Goal: Submit feedback/report problem

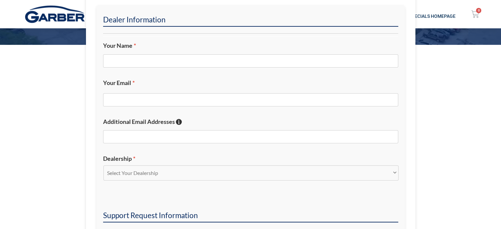
scroll to position [132, 0]
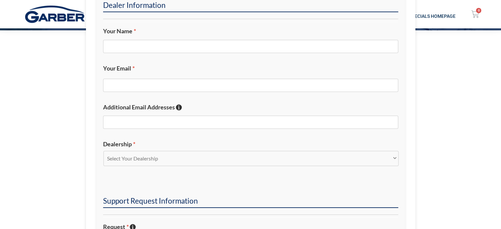
click at [158, 38] on div at bounding box center [250, 47] width 295 height 22
click at [159, 44] on input "Your Name *" at bounding box center [250, 46] width 295 height 13
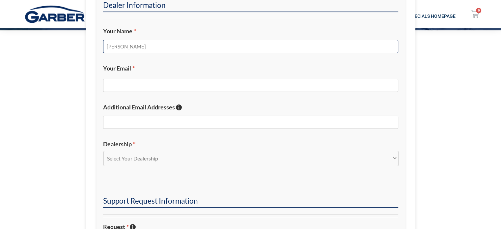
type input "[PERSON_NAME]"
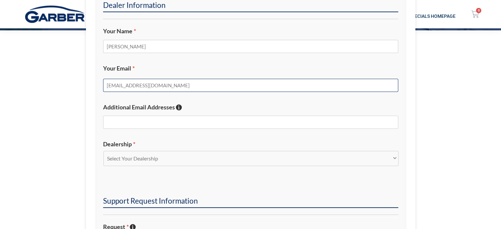
type input "[EMAIL_ADDRESS][DOMAIN_NAME]"
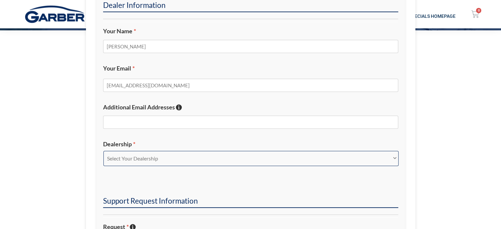
click at [146, 156] on select "Select Your Dealership Acura of Rochester Delray Buick GMC [PERSON_NAME] Automa…" at bounding box center [250, 158] width 295 height 15
select select "Delray Buick GMC"
click at [103, 151] on select "Select Your Dealership Acura of Rochester Delray Buick GMC [PERSON_NAME] Automa…" at bounding box center [250, 158] width 295 height 15
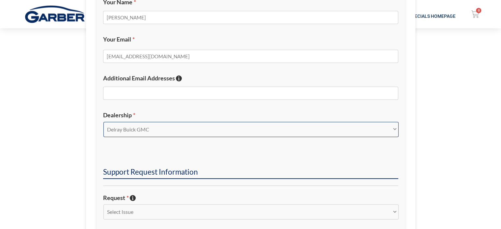
scroll to position [263, 0]
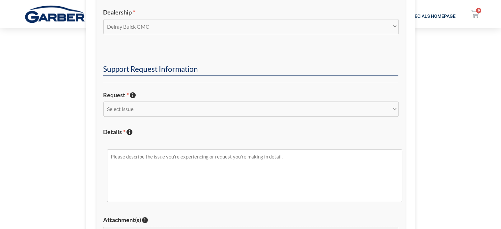
click at [163, 100] on li "Request * Choose the relevant issue from the dropdown. Select Issue New Inquiry…" at bounding box center [250, 106] width 295 height 30
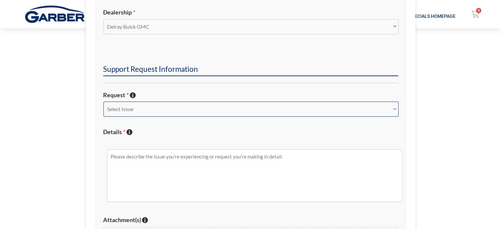
click at [164, 111] on select "Select Issue New Inquiry/Request Inventory Management Inventory Feed Website Fu…" at bounding box center [250, 108] width 295 height 15
select select "Other"
click at [103, 101] on select "Select Issue New Inquiry/Request Inventory Management Inventory Feed Website Fu…" at bounding box center [250, 108] width 295 height 15
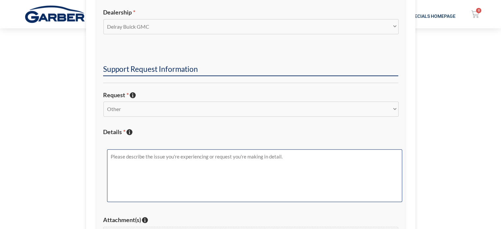
click at [151, 173] on textarea "Details * Describe the issue with specific details if possible!" at bounding box center [254, 175] width 295 height 53
drag, startPoint x: 292, startPoint y: 156, endPoint x: 218, endPoint y: 159, distance: 73.8
click at [218, 159] on textarea "The Buick Envision SRP on [PERSON_NAME]'s website says: New Buick Encore GX Inv…" at bounding box center [254, 175] width 295 height 53
type textarea "The Buick Envision SRP on [PERSON_NAME]'s website says: NEW BUICK ENCORE GX INV…"
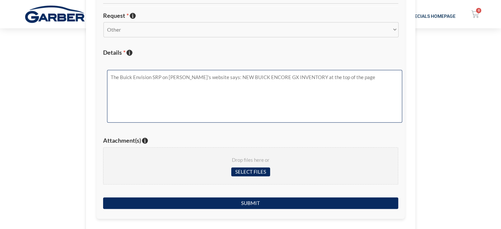
scroll to position [428, 0]
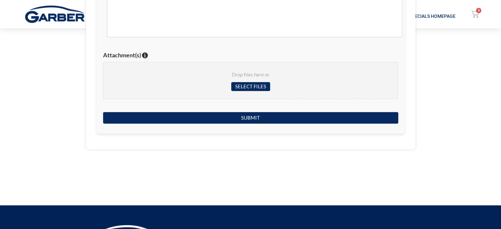
click at [271, 87] on div "Drop files here or Select files" at bounding box center [250, 81] width 295 height 38
click at [257, 85] on input "Select files" at bounding box center [250, 86] width 39 height 9
type input "C:\fakepath\Buick Envision SRP Issue - Delray Buick GMC.png"
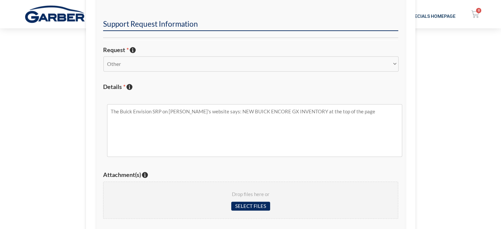
scroll to position [395, 0]
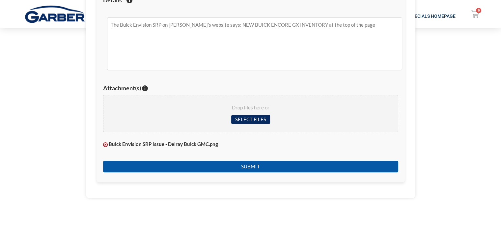
click at [250, 165] on input "Submit" at bounding box center [250, 167] width 295 height 12
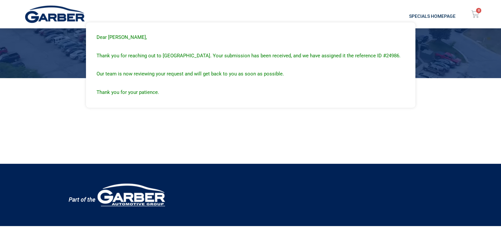
scroll to position [0, 0]
